Goal: Find specific page/section: Find specific page/section

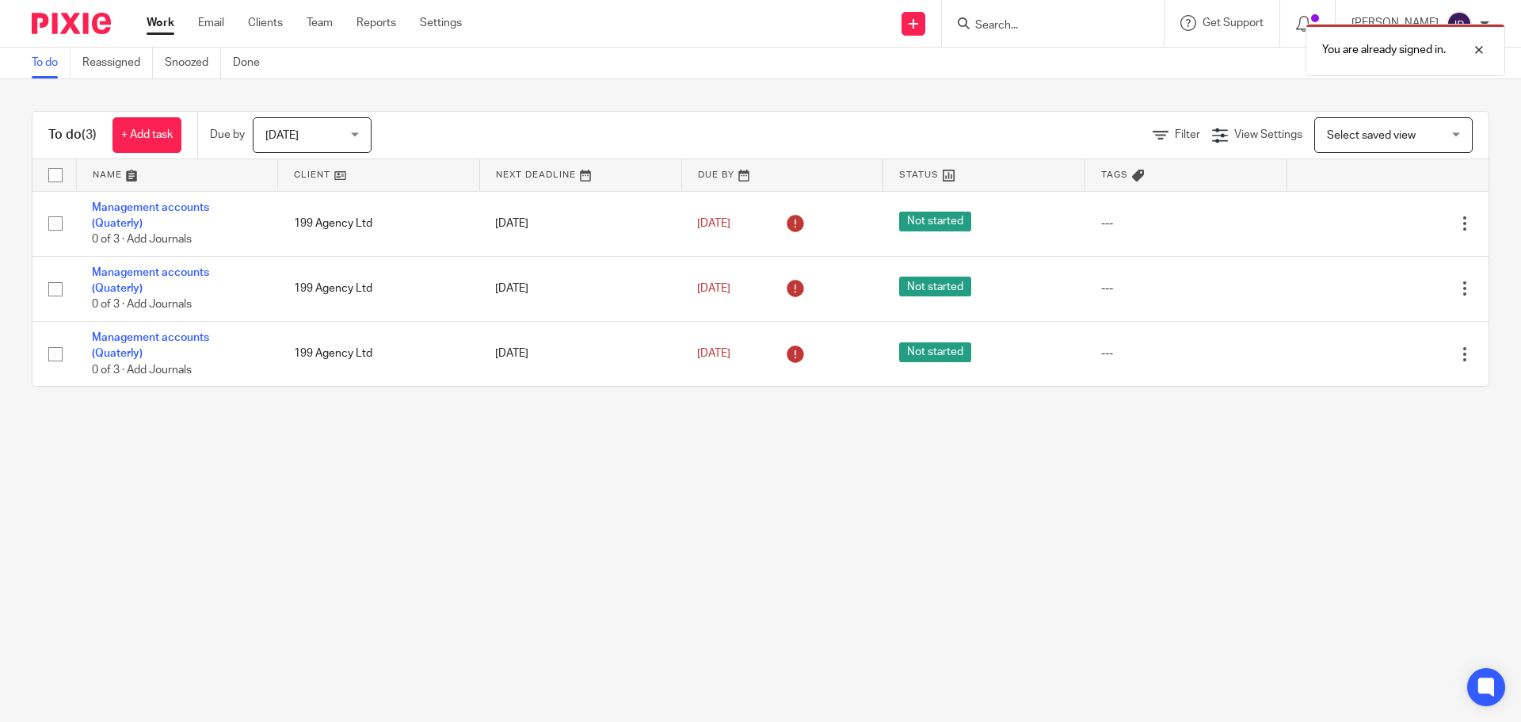
click at [1043, 26] on div "You are already signed in." at bounding box center [1133, 46] width 745 height 60
click at [1025, 22] on div "You are already signed in." at bounding box center [1133, 46] width 745 height 60
click at [1055, 13] on form at bounding box center [1058, 23] width 169 height 20
click at [1031, 22] on div "You are already signed in." at bounding box center [1133, 46] width 745 height 60
click at [1014, 28] on div "You are already signed in." at bounding box center [1133, 46] width 745 height 60
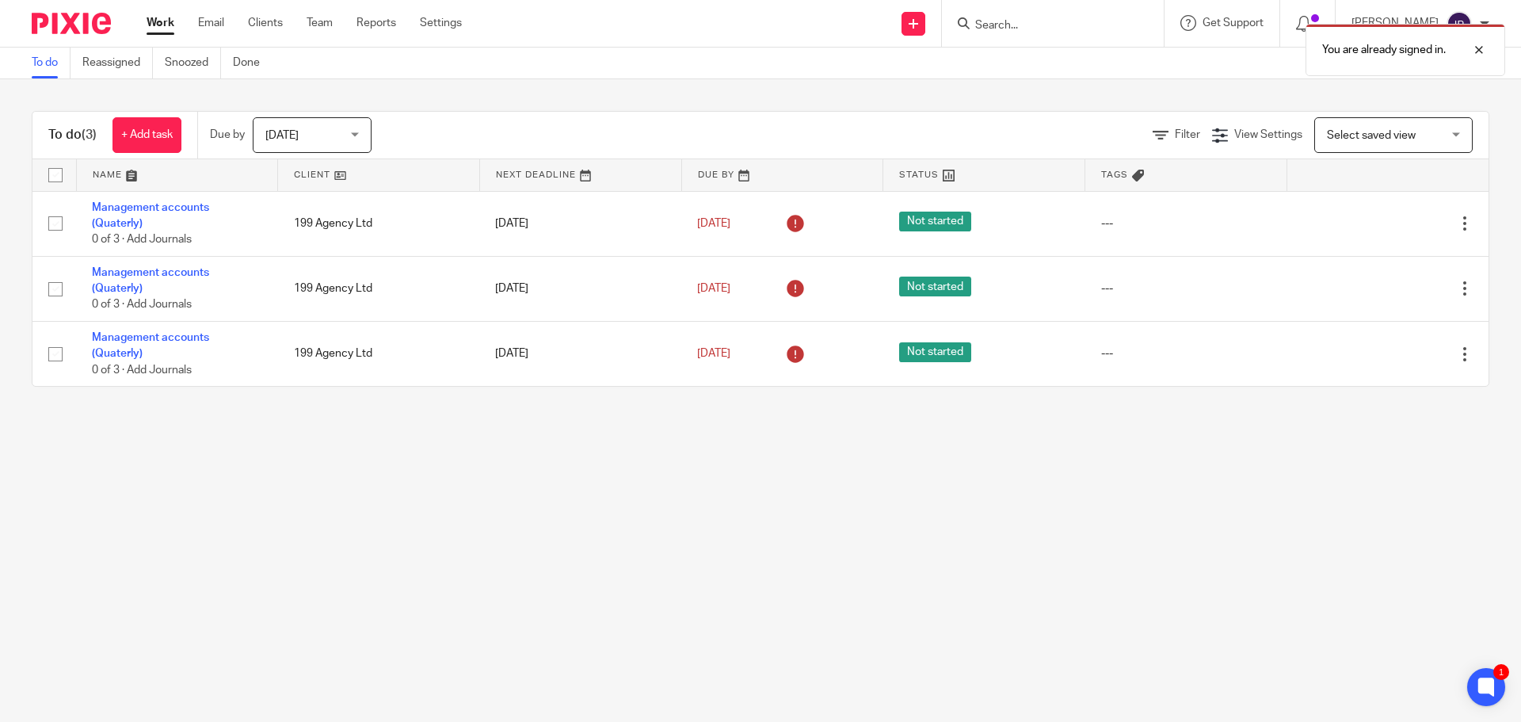
click at [994, 23] on div "You are already signed in." at bounding box center [1133, 46] width 745 height 60
click at [1042, 13] on form at bounding box center [1058, 23] width 169 height 20
click at [1029, 24] on div "You are already signed in." at bounding box center [1133, 46] width 745 height 60
click at [1024, 23] on div "You are already signed in." at bounding box center [1133, 46] width 745 height 60
click at [1025, 22] on div "You are already signed in." at bounding box center [1133, 46] width 745 height 60
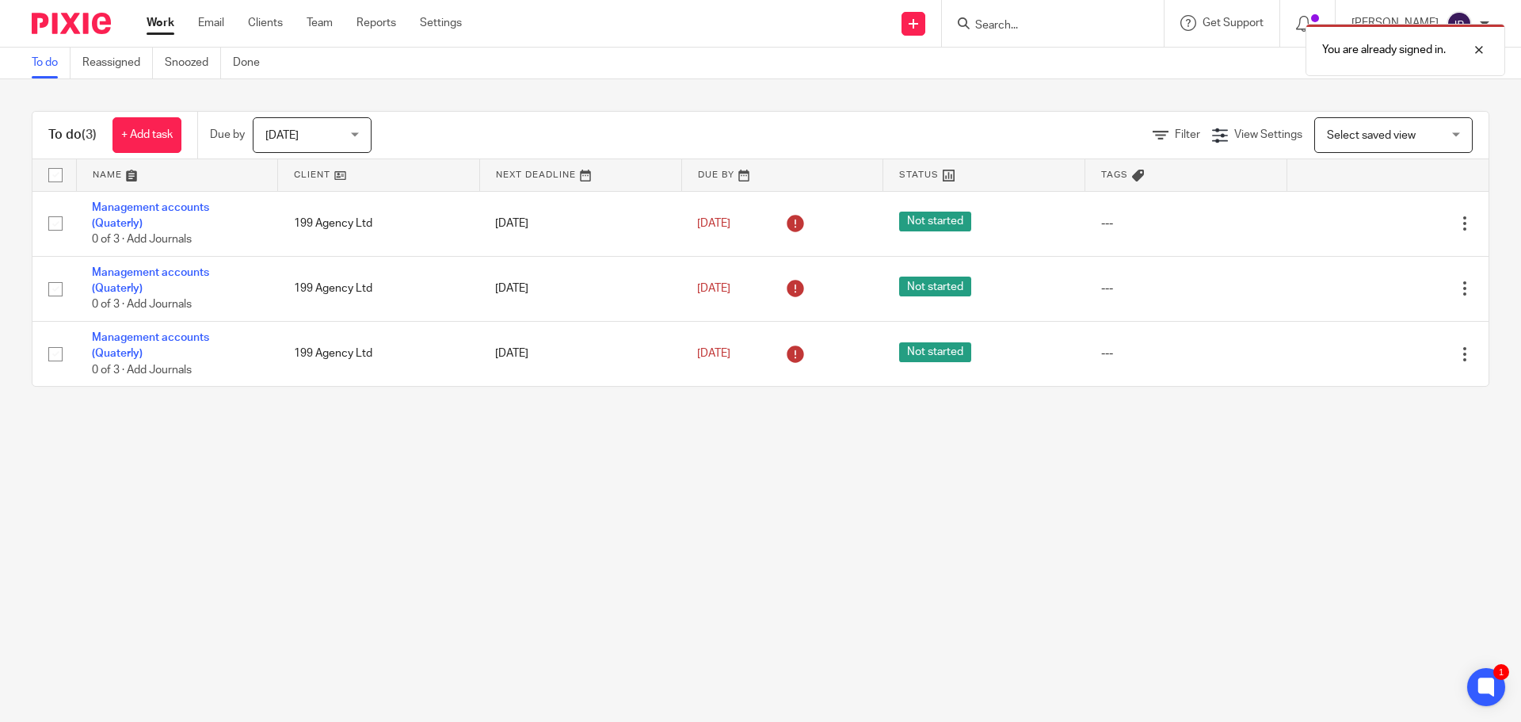
drag, startPoint x: 996, startPoint y: 22, endPoint x: 883, endPoint y: 36, distance: 113.3
click at [996, 21] on div "You are already signed in." at bounding box center [1133, 46] width 745 height 60
click at [1017, 24] on input "Search" at bounding box center [1045, 26] width 143 height 14
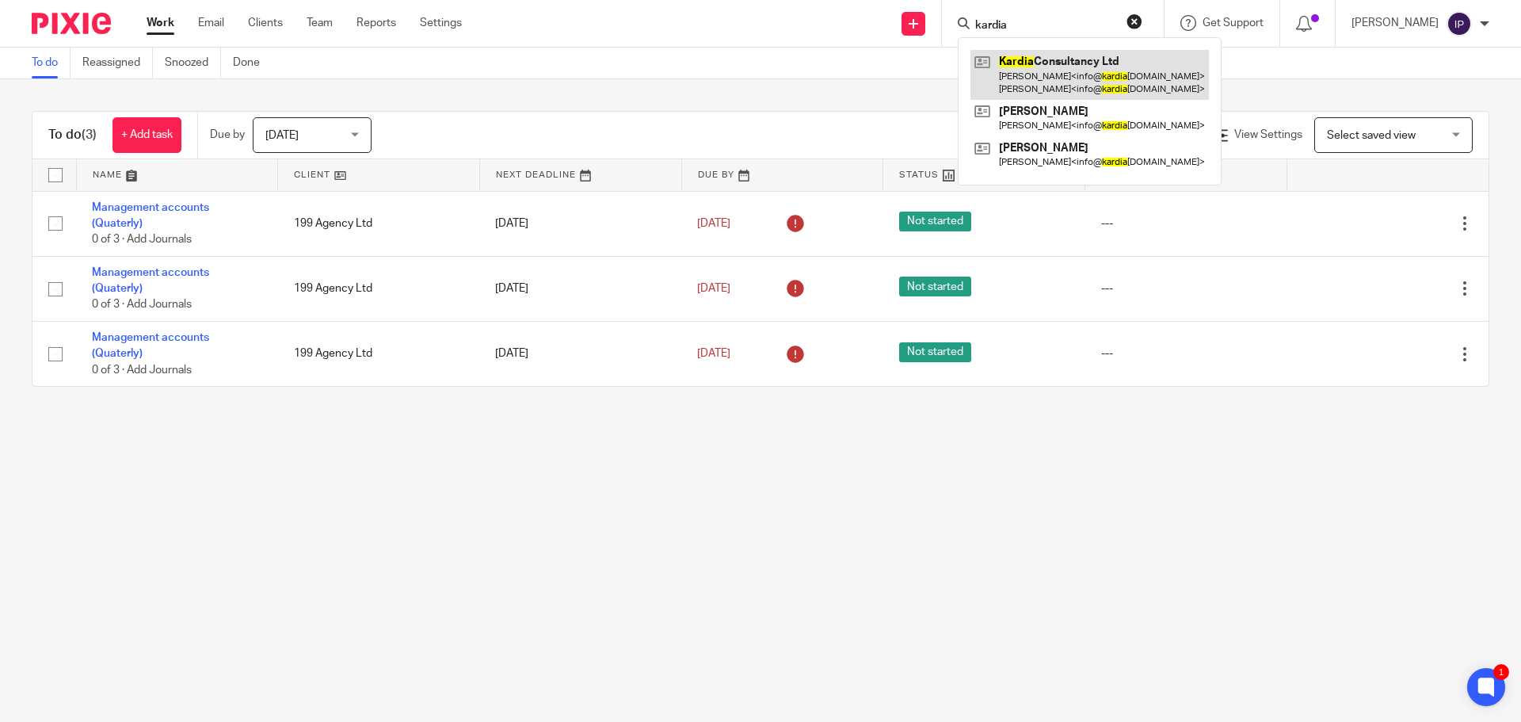
type input "kardia"
click at [1095, 78] on link at bounding box center [1090, 74] width 238 height 49
